Goal: Task Accomplishment & Management: Manage account settings

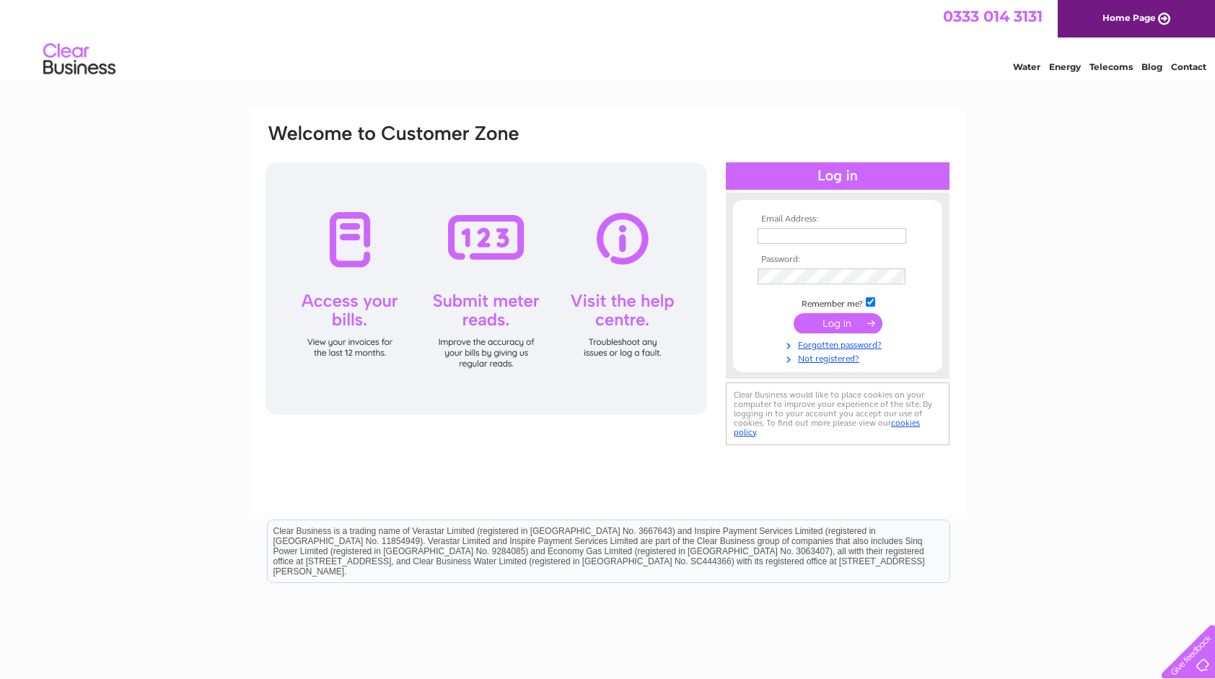
type input "[PERSON_NAME][EMAIL_ADDRESS][PERSON_NAME][DOMAIN_NAME]"
click at [843, 321] on input "submit" at bounding box center [838, 323] width 89 height 20
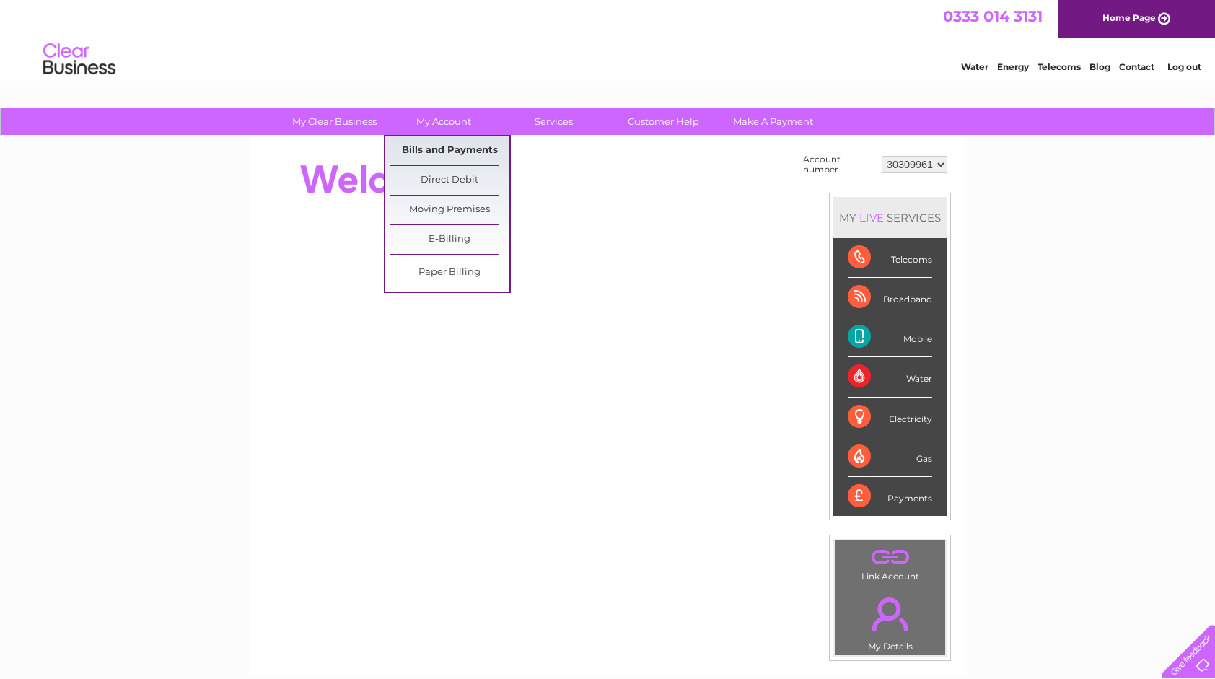
click at [443, 153] on link "Bills and Payments" at bounding box center [449, 150] width 119 height 29
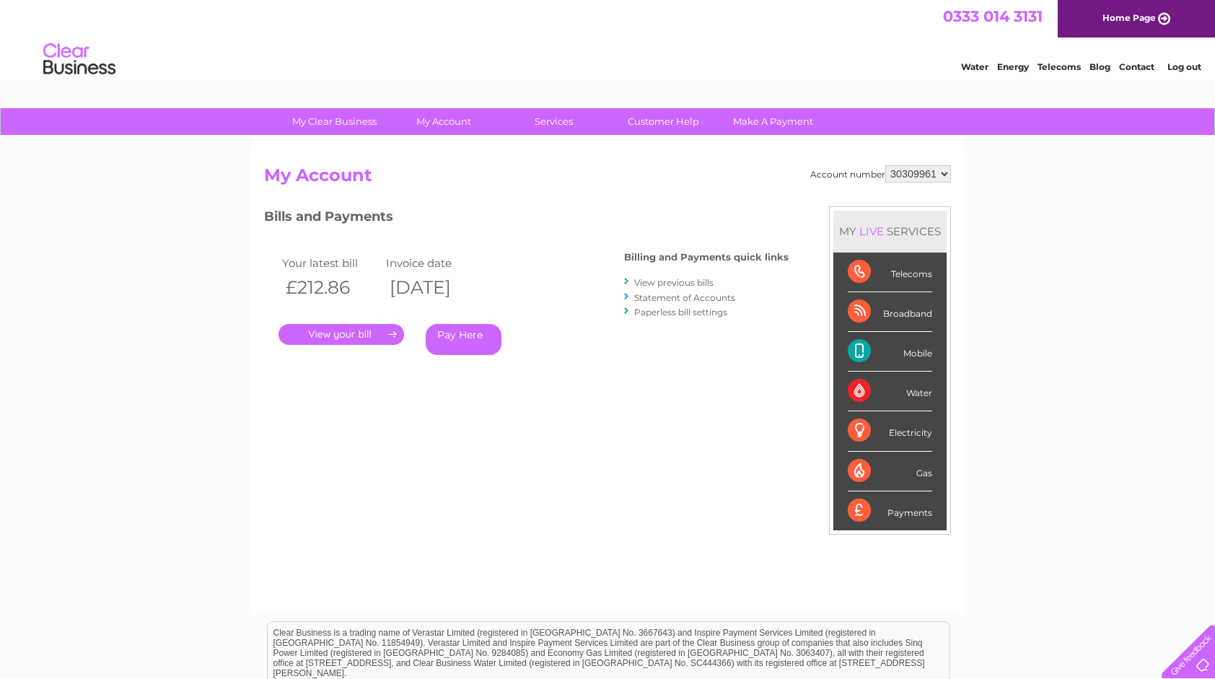
click at [350, 333] on link "." at bounding box center [342, 334] width 126 height 21
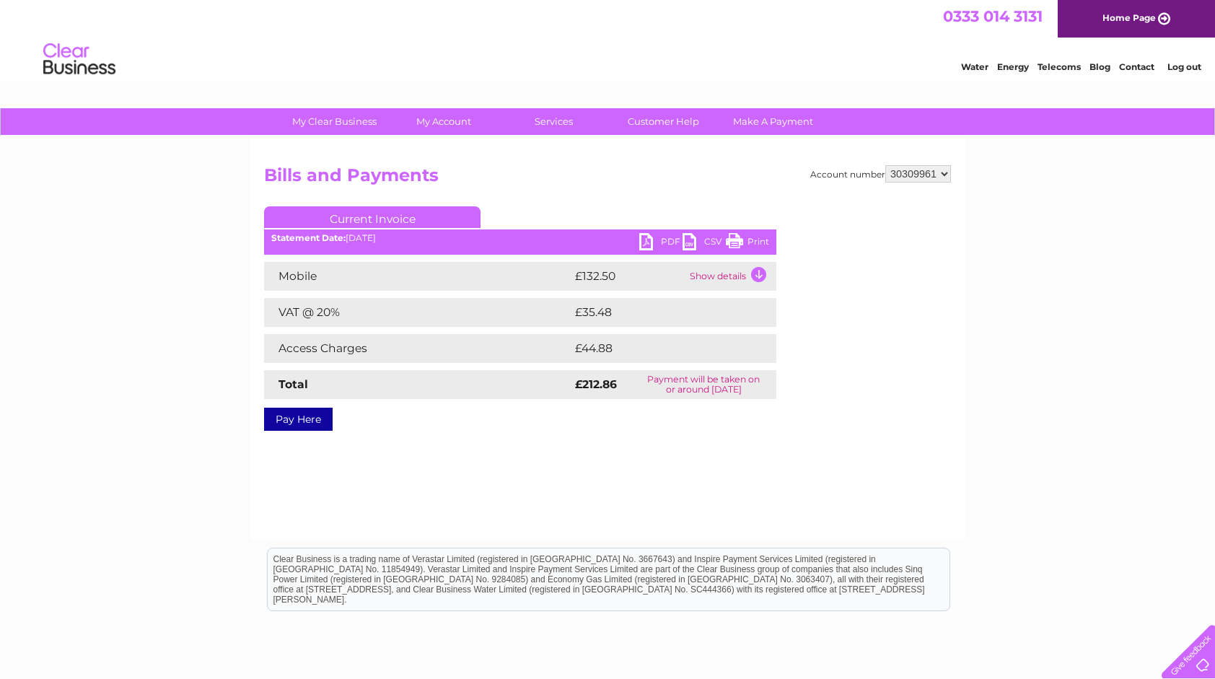
click at [648, 241] on link "PDF" at bounding box center [660, 243] width 43 height 21
